Goal: Go to known website: Access a specific website the user already knows

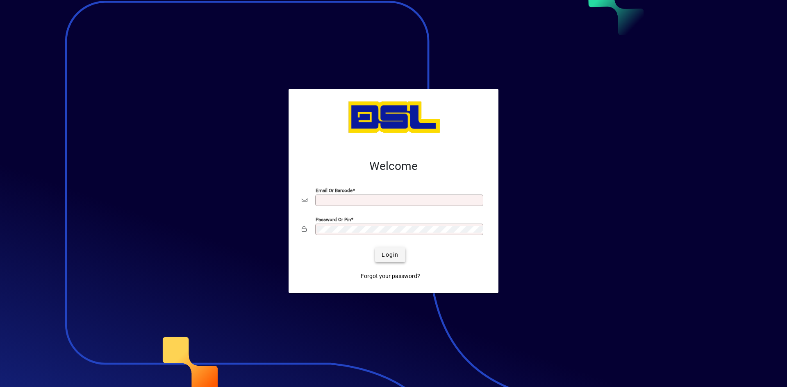
type input "**********"
click at [390, 247] on span "submit" at bounding box center [390, 255] width 30 height 20
